Goal: Find specific page/section: Find specific page/section

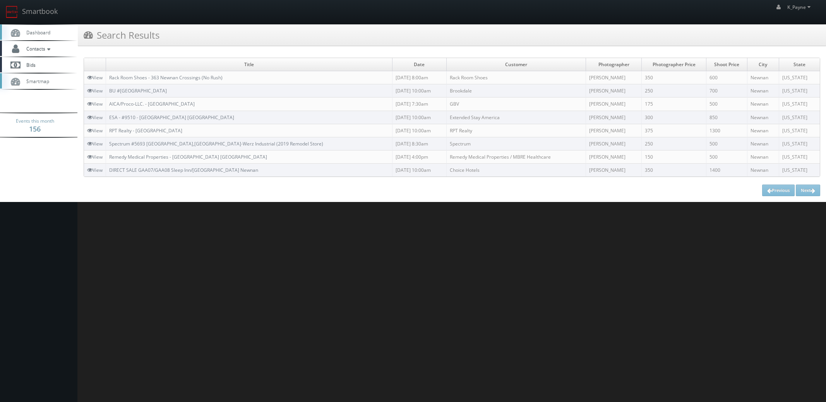
click at [27, 14] on link "Smartbook" at bounding box center [31, 12] width 63 height 24
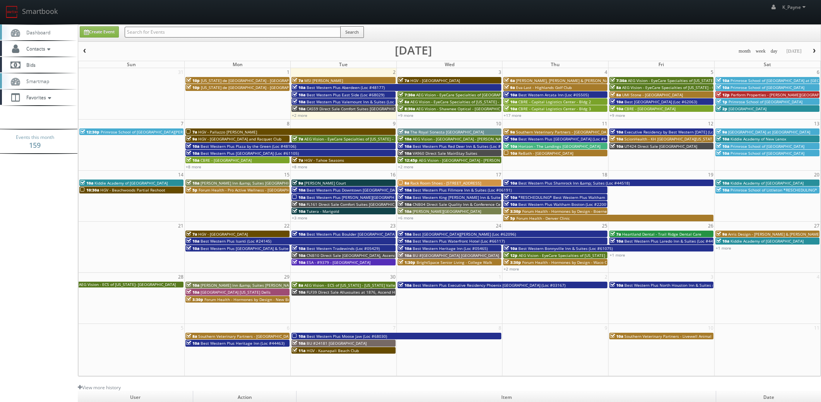
drag, startPoint x: 151, startPoint y: 31, endPoint x: 147, endPoint y: 30, distance: 3.9
click at [151, 30] on input "text" at bounding box center [233, 32] width 216 height 11
type input "scion"
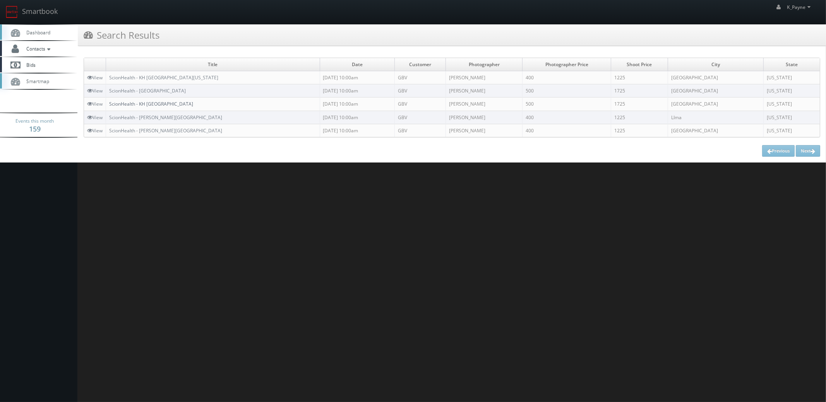
click at [164, 102] on link "ScionHealth - KH [GEOGRAPHIC_DATA]" at bounding box center [151, 104] width 84 height 7
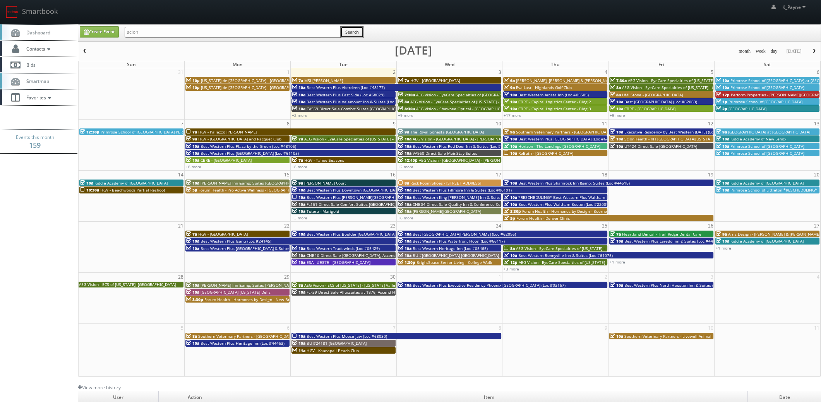
click at [351, 36] on button "Search" at bounding box center [352, 32] width 24 height 12
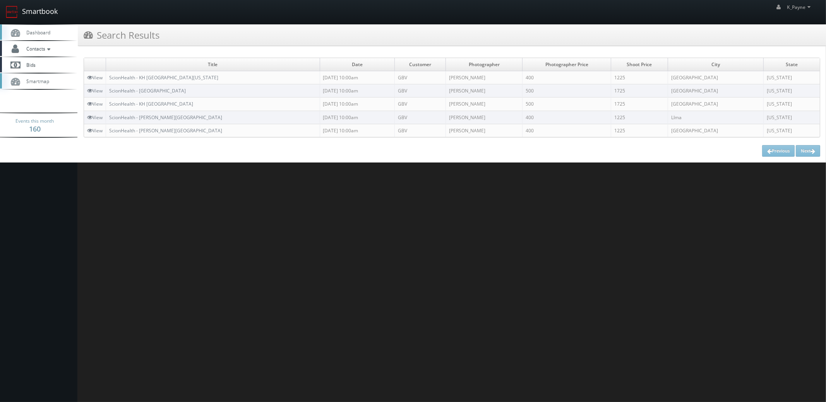
click at [47, 10] on link "Smartbook" at bounding box center [31, 12] width 63 height 24
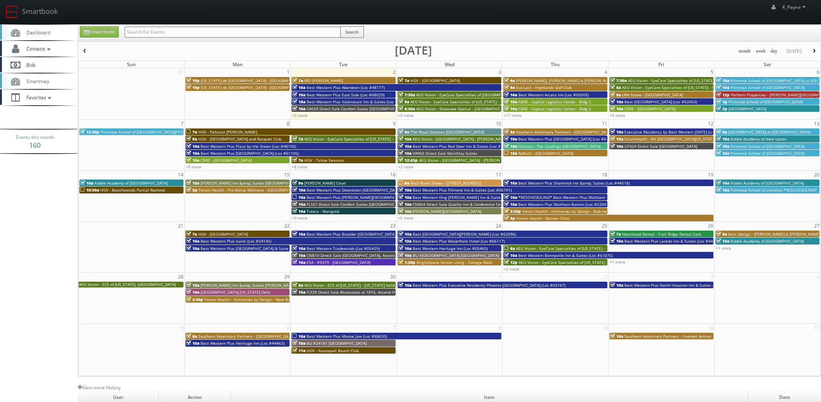
click at [180, 34] on input "text" at bounding box center [233, 32] width 216 height 11
type input "carlsbad"
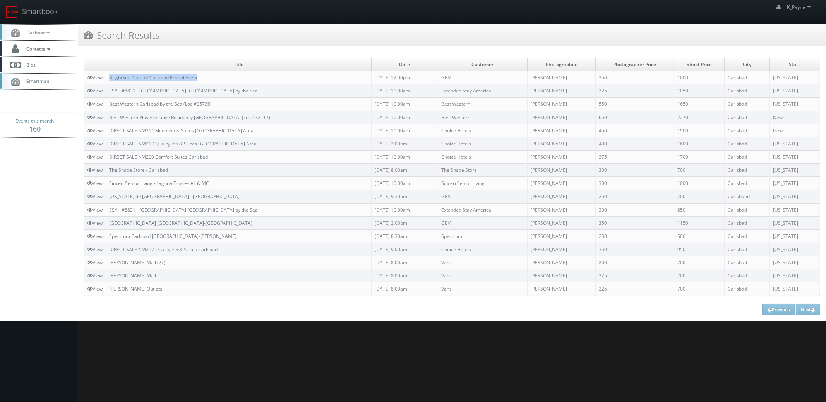
drag, startPoint x: 204, startPoint y: 78, endPoint x: 105, endPoint y: 81, distance: 99.9
click at [105, 81] on tr "View BrightStar Care of Carlsbad Reveal Event [DATE] 12:00pm GBV [PERSON_NAME] …" at bounding box center [452, 77] width 736 height 13
click at [34, 7] on link "Smartbook" at bounding box center [31, 12] width 63 height 24
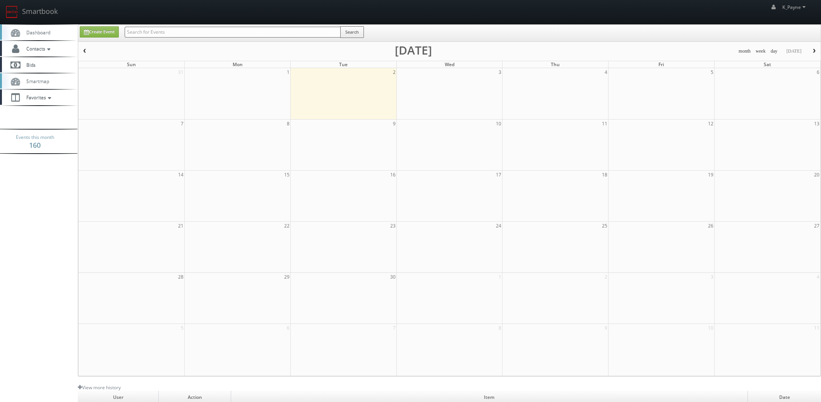
click at [156, 33] on input "text" at bounding box center [233, 32] width 216 height 11
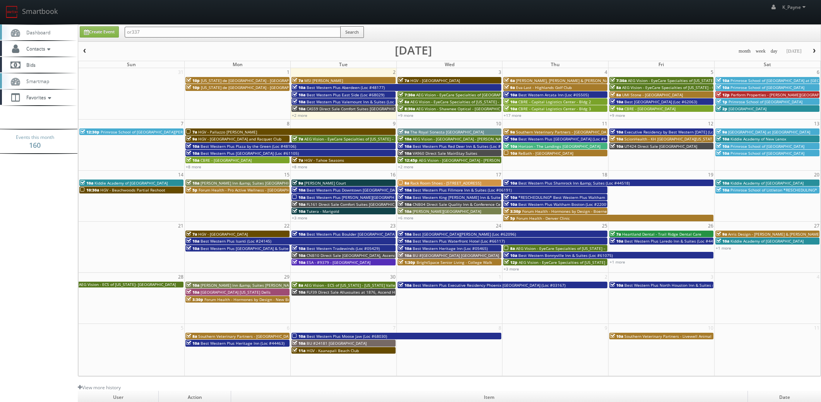
type input "or337"
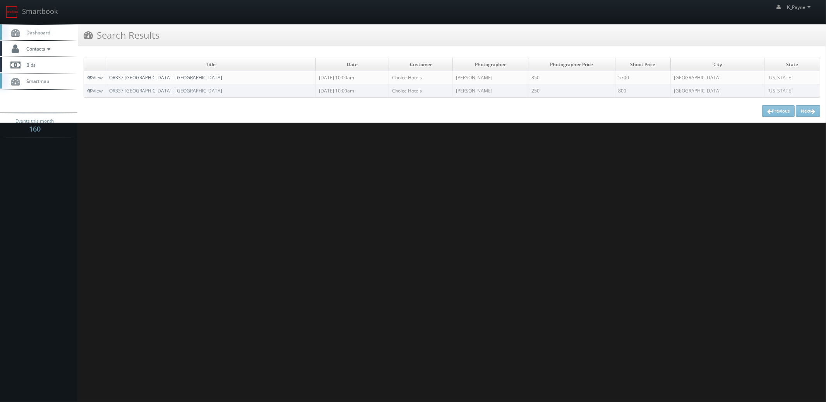
click at [189, 77] on link "OR337 [GEOGRAPHIC_DATA] - [GEOGRAPHIC_DATA]" at bounding box center [165, 77] width 113 height 7
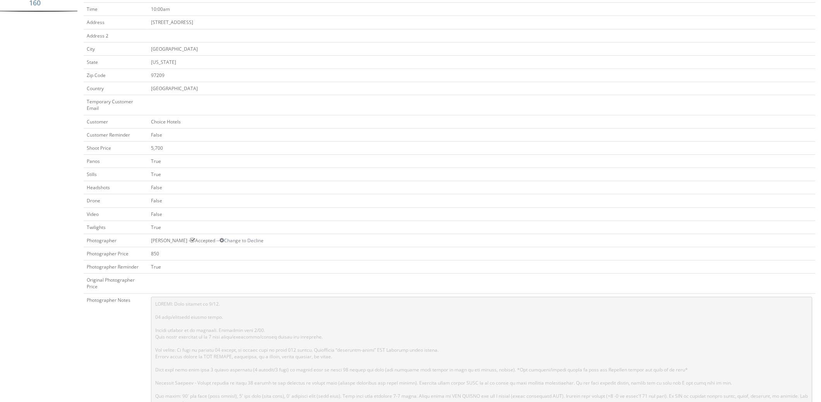
scroll to position [271, 0]
